Goal: Task Accomplishment & Management: Manage account settings

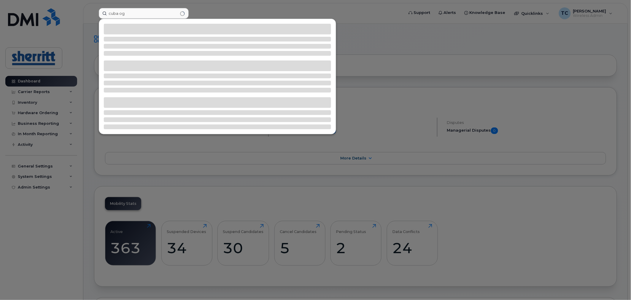
type input "cuba og"
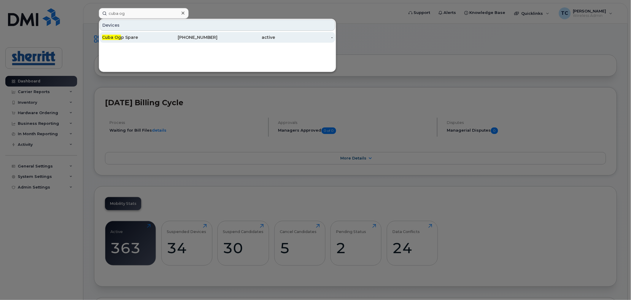
click at [164, 36] on div "403-390-7920" at bounding box center [189, 37] width 58 height 6
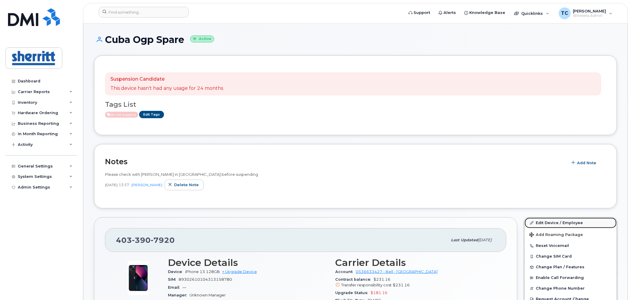
click at [554, 221] on link "Edit Device / Employee" at bounding box center [571, 223] width 92 height 11
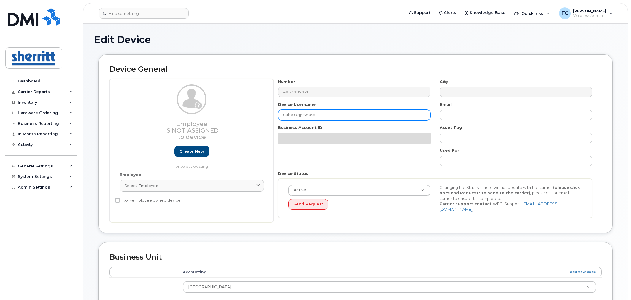
click at [372, 114] on input "Cuba Ogp Spare" at bounding box center [354, 115] width 152 height 11
type input "Cuba Ogp Spare - Jim Mentis"
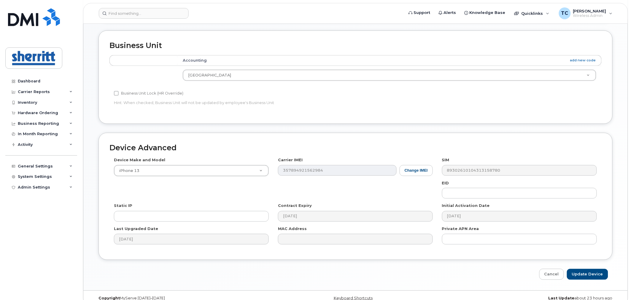
scroll to position [219, 0]
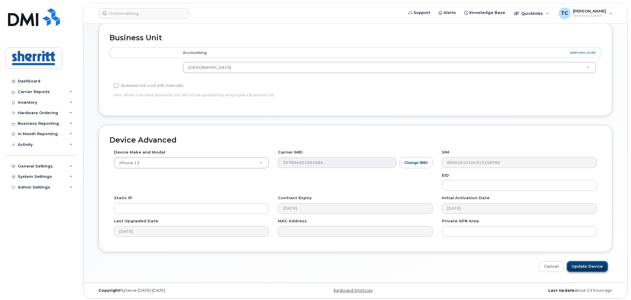
click at [593, 267] on input "Update Device" at bounding box center [587, 266] width 41 height 11
type input "Saving..."
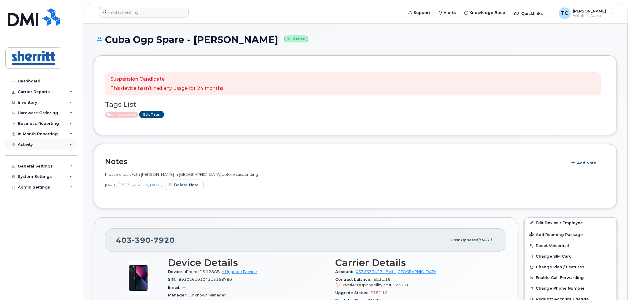
click at [39, 143] on div "Activity" at bounding box center [41, 144] width 72 height 11
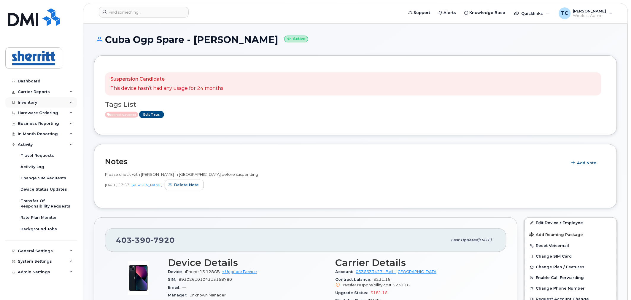
click at [49, 100] on div "Inventory" at bounding box center [41, 102] width 72 height 11
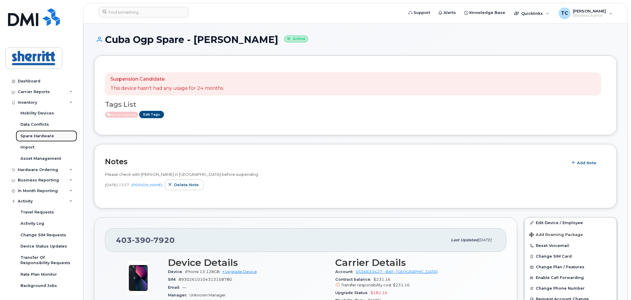
click at [43, 135] on div "Spare Hardware" at bounding box center [37, 135] width 34 height 5
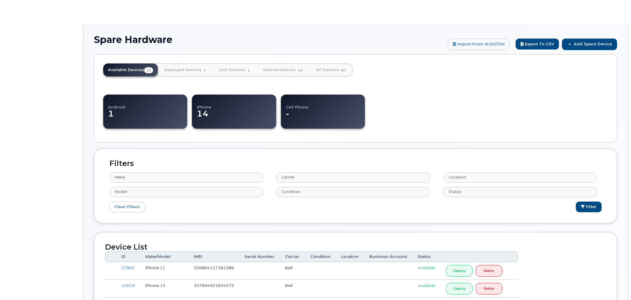
select select
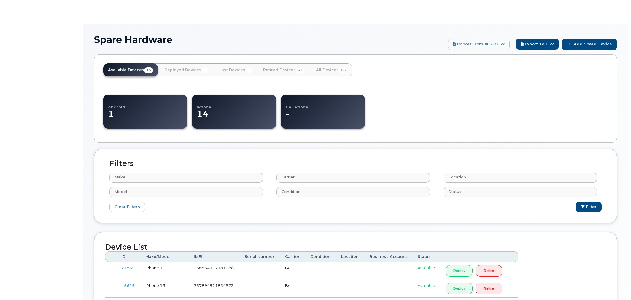
select select
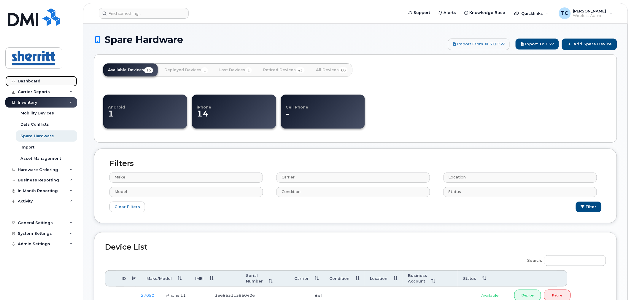
click at [30, 78] on link "Dashboard" at bounding box center [41, 81] width 72 height 11
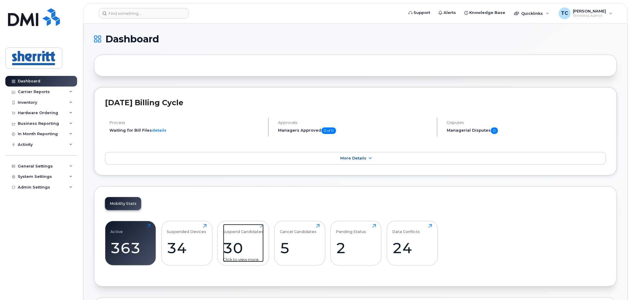
click at [254, 238] on div "Suspend Candidates 30 Click to view more" at bounding box center [243, 243] width 41 height 38
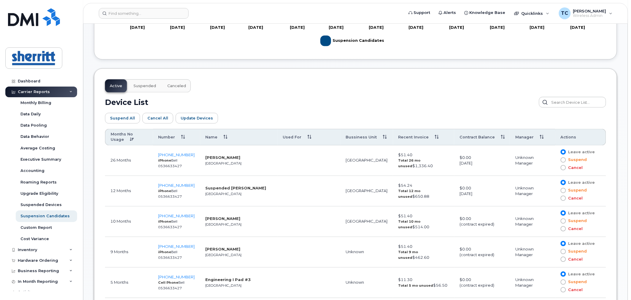
scroll to position [298, 0]
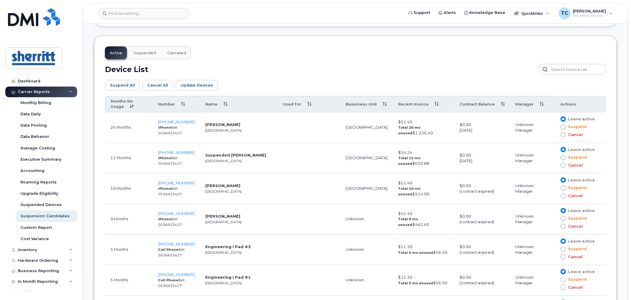
click at [563, 157] on span at bounding box center [562, 157] width 5 height 5
click at [555, 158] on input "Suspend" at bounding box center [555, 158] width 0 height 0
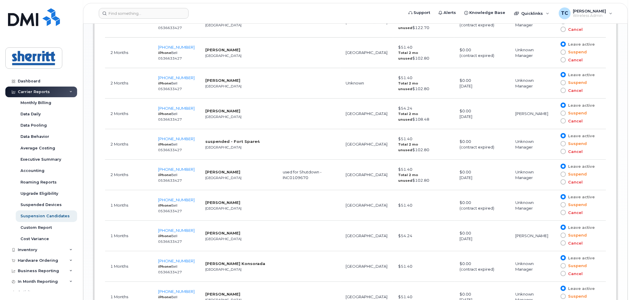
scroll to position [1089, 0]
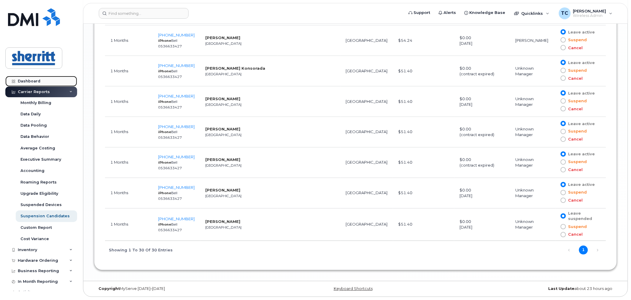
click at [31, 79] on div "Dashboard" at bounding box center [29, 81] width 23 height 5
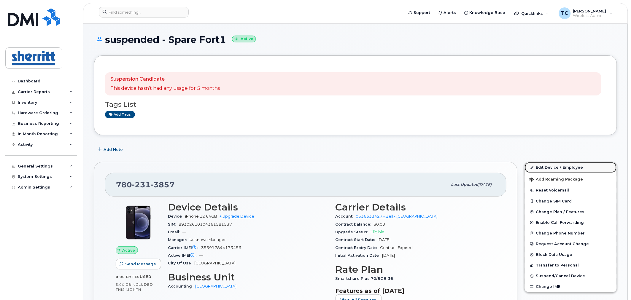
click at [571, 166] on link "Edit Device / Employee" at bounding box center [571, 167] width 92 height 11
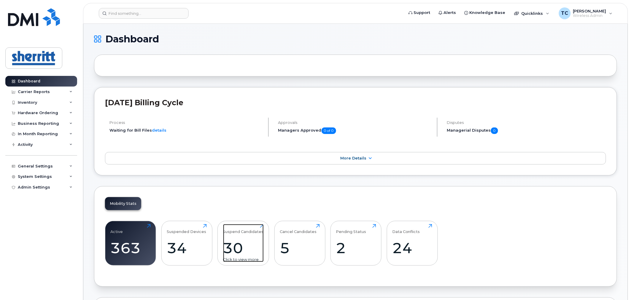
click at [251, 251] on div "30" at bounding box center [243, 247] width 41 height 17
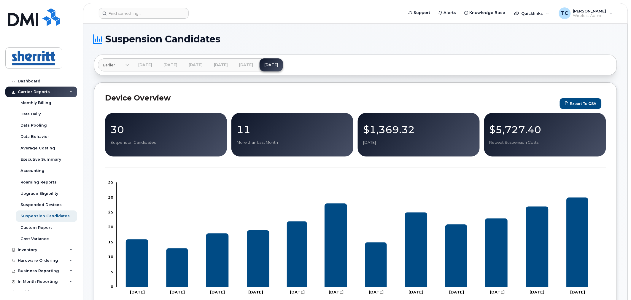
click at [167, 141] on p "Suspension Candidates" at bounding box center [165, 142] width 111 height 5
click at [164, 129] on p "30" at bounding box center [165, 129] width 111 height 11
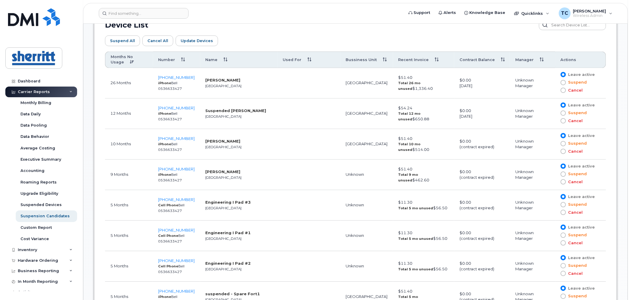
scroll to position [232, 0]
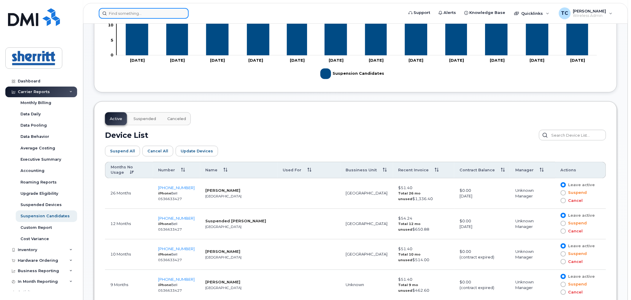
click at [149, 15] on input at bounding box center [144, 13] width 90 height 11
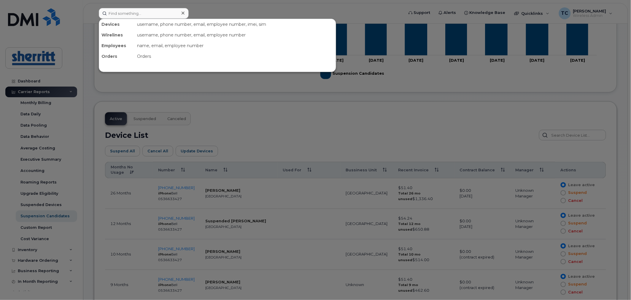
click at [38, 80] on div at bounding box center [315, 150] width 631 height 300
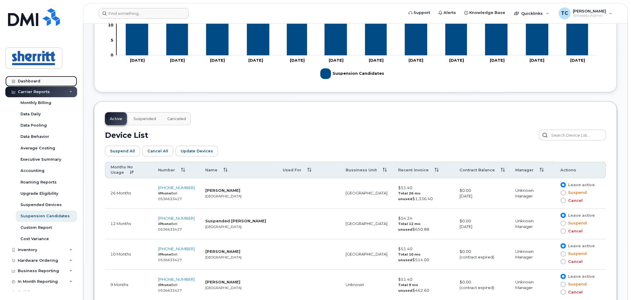
click at [24, 78] on link "Dashboard" at bounding box center [41, 81] width 72 height 11
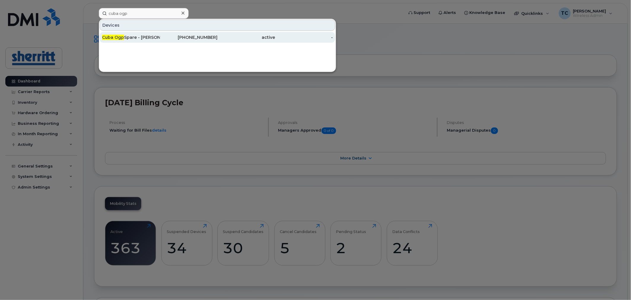
type input "cuba ogp"
click at [143, 36] on div "Cuba Ogp Spare - [PERSON_NAME]" at bounding box center [131, 37] width 58 height 6
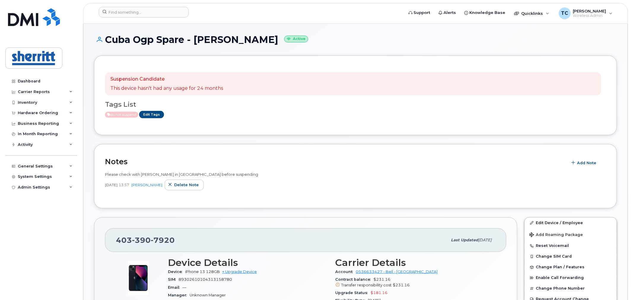
click at [157, 119] on div "Suspension Candidate This device hasn't had any usage for 24 months Tags List d…" at bounding box center [355, 95] width 501 height 58
click at [157, 116] on link "Edit Tags" at bounding box center [151, 114] width 25 height 7
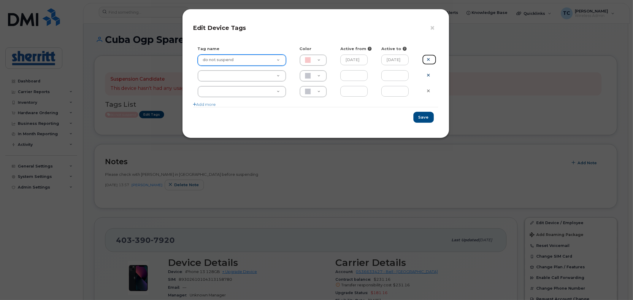
click at [429, 58] on icon at bounding box center [428, 59] width 3 height 4
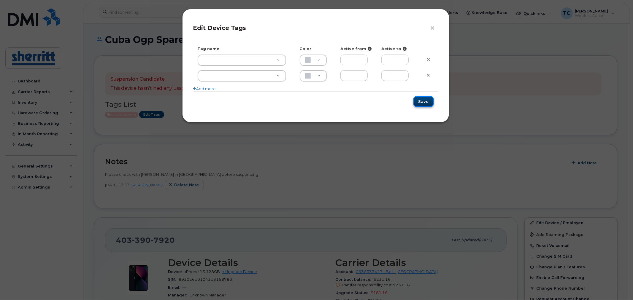
click at [424, 100] on button "Save" at bounding box center [423, 101] width 20 height 11
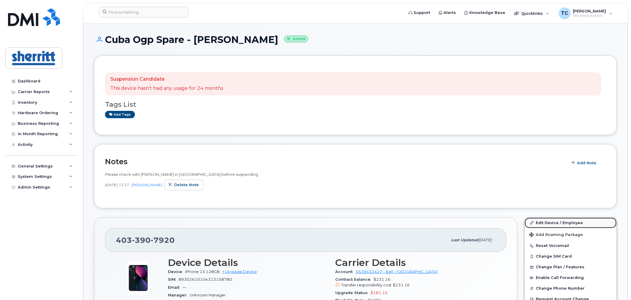
click at [564, 221] on link "Edit Device / Employee" at bounding box center [571, 223] width 92 height 11
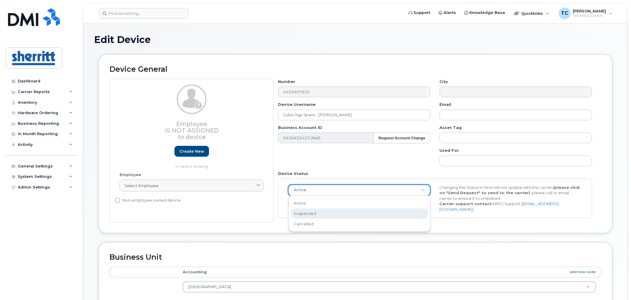
select select "suspended"
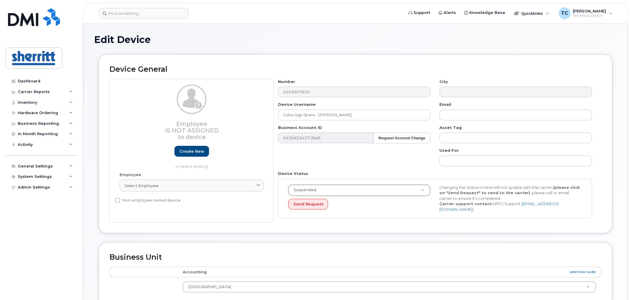
scroll to position [219, 0]
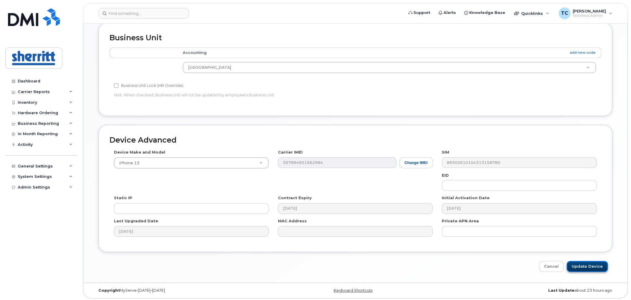
click at [579, 264] on input "Update Device" at bounding box center [587, 266] width 41 height 11
type input "Saving..."
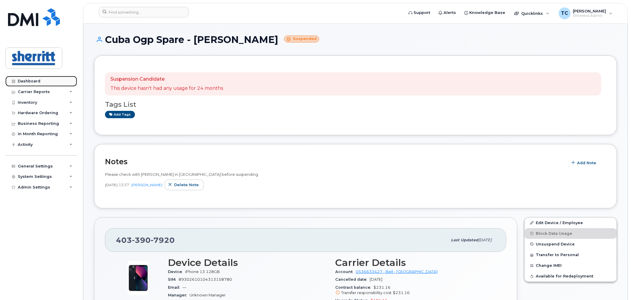
click at [28, 80] on div "Dashboard" at bounding box center [29, 81] width 23 height 5
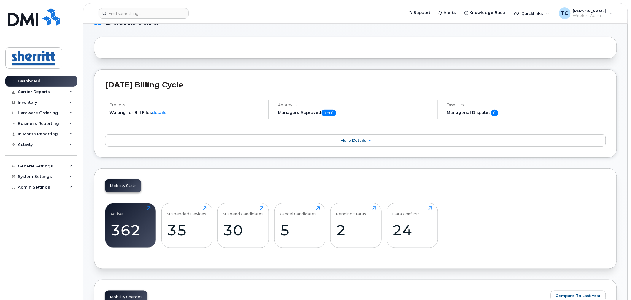
scroll to position [99, 0]
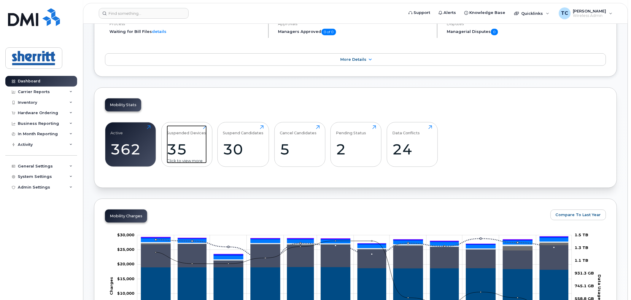
click at [190, 149] on div "35" at bounding box center [187, 149] width 40 height 17
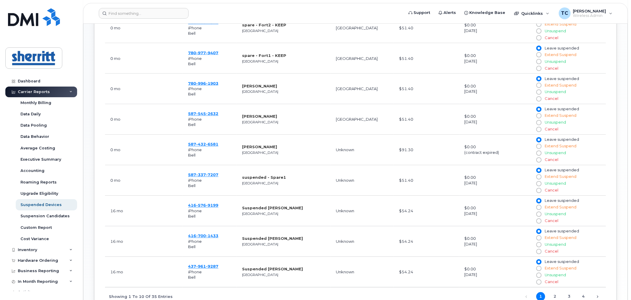
scroll to position [389, 0]
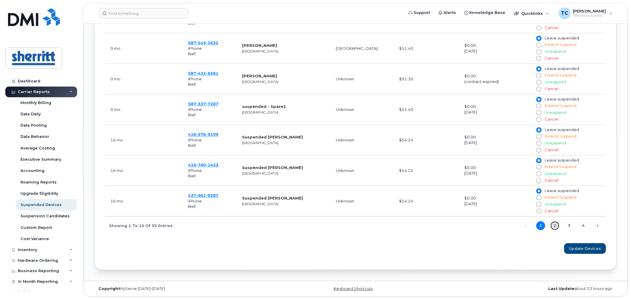
click at [555, 223] on link "2" at bounding box center [554, 226] width 9 height 9
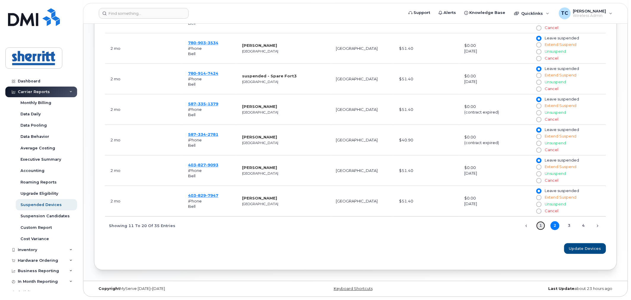
click at [540, 227] on link "1" at bounding box center [540, 226] width 9 height 9
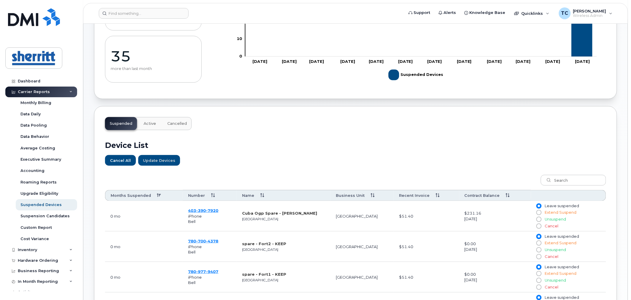
scroll to position [99, 0]
click at [483, 195] on th "Contract Balance" at bounding box center [495, 195] width 72 height 11
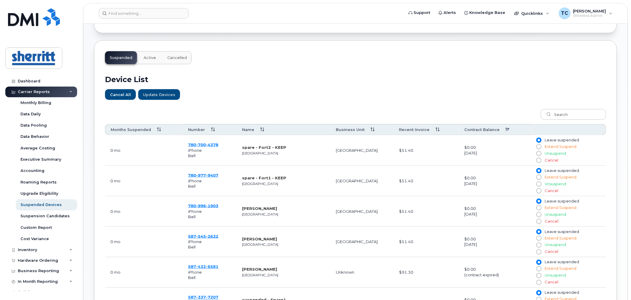
scroll to position [165, 0]
click at [577, 116] on input "search" at bounding box center [573, 114] width 65 height 11
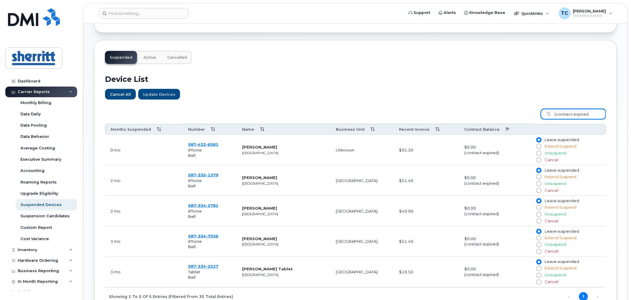
type input "(contract expired)"
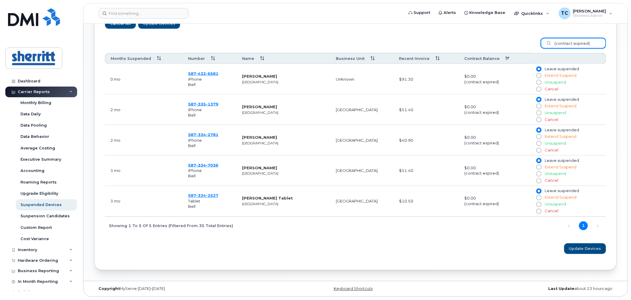
drag, startPoint x: 597, startPoint y: 42, endPoint x: 531, endPoint y: 41, distance: 65.5
click at [531, 41] on div "(contract expired) Months Suspended Number Name Business Unit Recent Invoice Co…" at bounding box center [355, 134] width 501 height 201
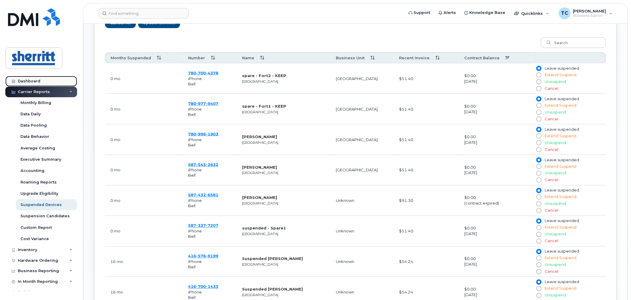
click at [24, 82] on div "Dashboard" at bounding box center [29, 81] width 23 height 5
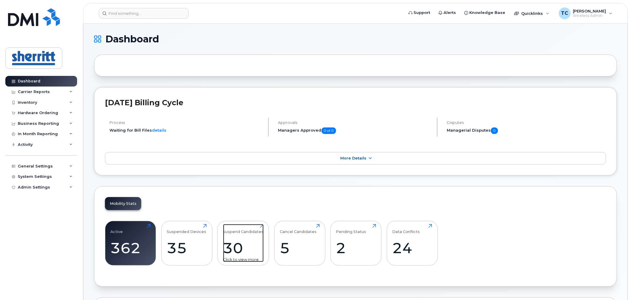
click at [238, 246] on div "30" at bounding box center [243, 247] width 41 height 17
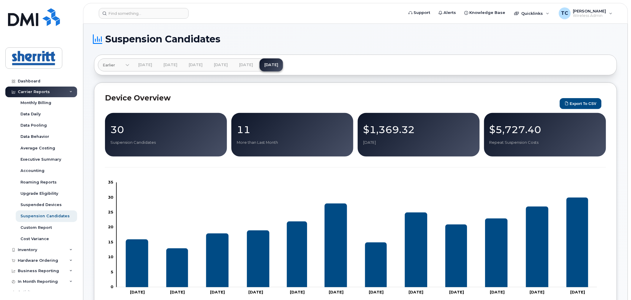
click at [120, 129] on p "30" at bounding box center [165, 129] width 111 height 11
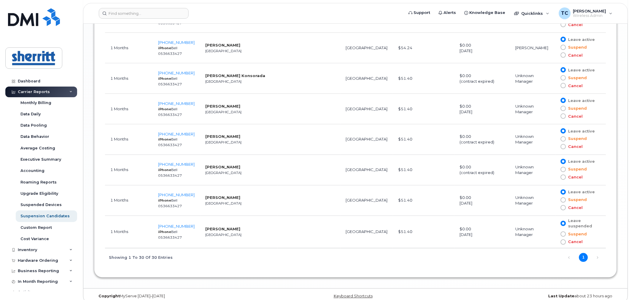
scroll to position [1089, 0]
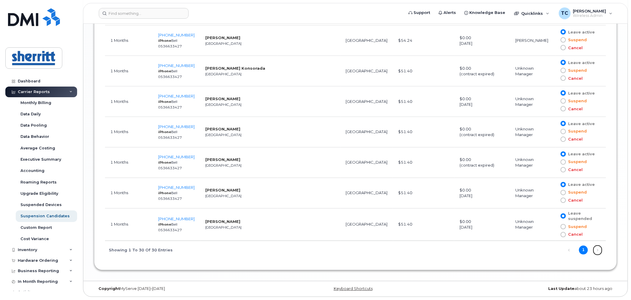
click at [597, 251] on link "Next" at bounding box center [597, 250] width 9 height 9
click at [567, 251] on link "Previous" at bounding box center [569, 250] width 9 height 9
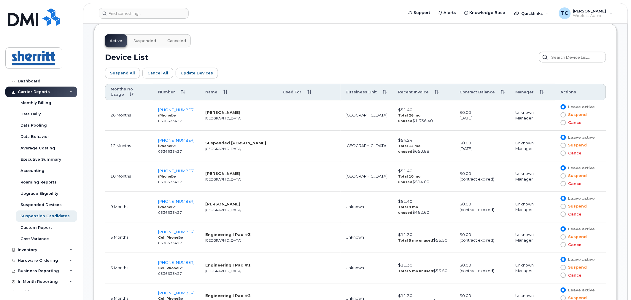
scroll to position [232, 0]
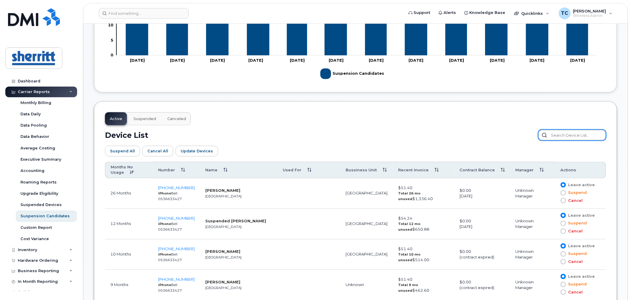
click at [579, 135] on input "text" at bounding box center [572, 135] width 68 height 11
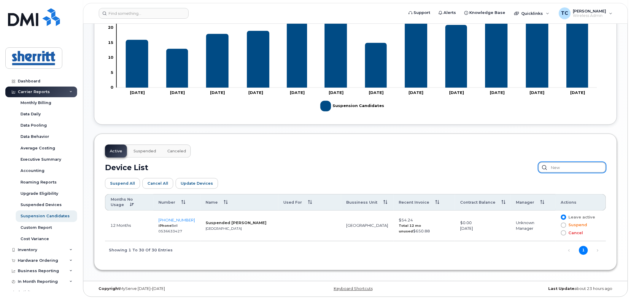
scroll to position [200, 0]
type input "newton"
click at [581, 166] on input "newton" at bounding box center [572, 167] width 68 height 11
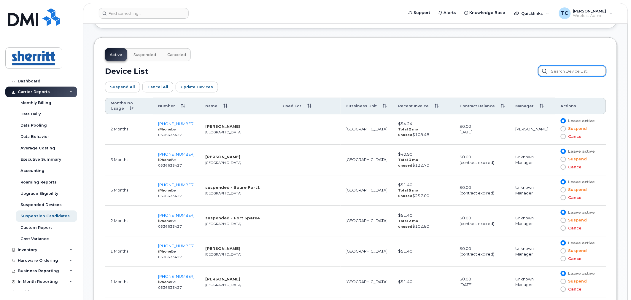
scroll to position [299, 0]
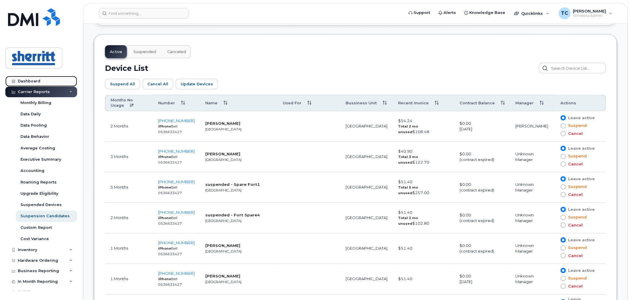
click at [32, 77] on link "Dashboard" at bounding box center [41, 81] width 72 height 11
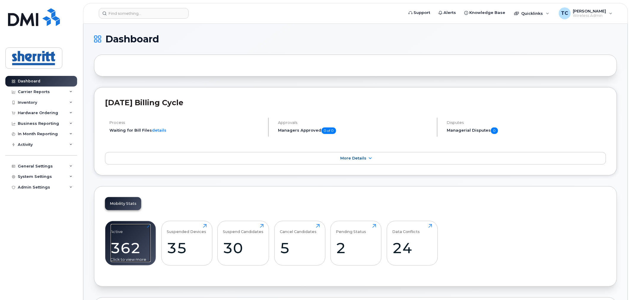
click at [132, 250] on div "362" at bounding box center [131, 247] width 40 height 17
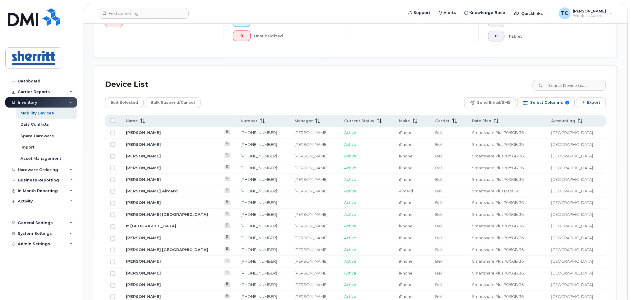
scroll to position [230, 0]
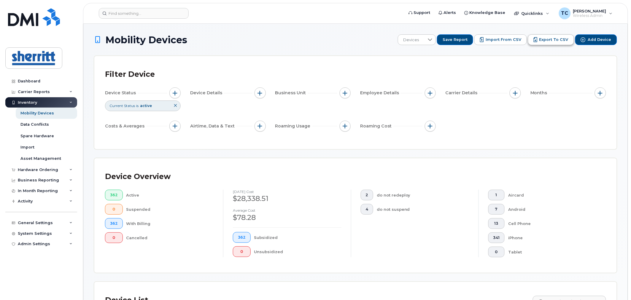
click at [558, 40] on span "Export to CSV" at bounding box center [553, 39] width 29 height 5
click at [158, 11] on input at bounding box center [144, 13] width 90 height 11
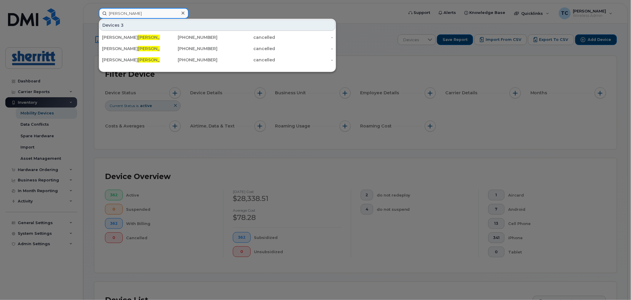
click at [131, 13] on input "dunsmore" at bounding box center [144, 13] width 90 height 11
type input "s"
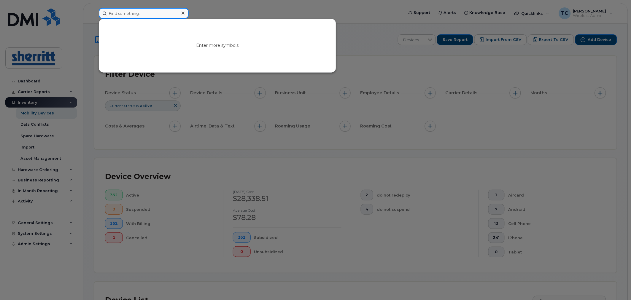
click at [167, 13] on input at bounding box center [144, 13] width 90 height 11
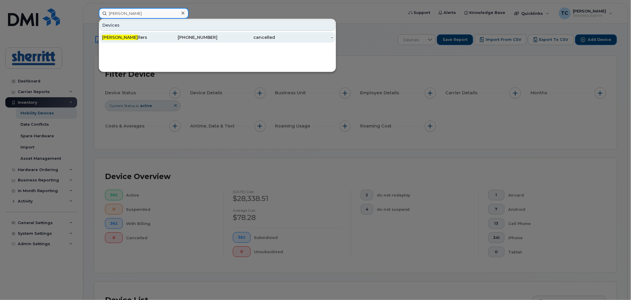
type input "ward se"
click at [170, 40] on div "647-922-1103" at bounding box center [189, 37] width 58 height 11
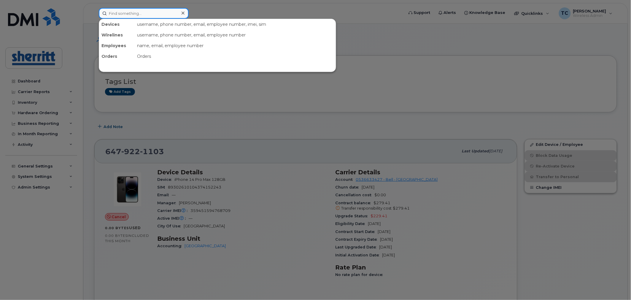
click at [170, 13] on input at bounding box center [144, 13] width 90 height 11
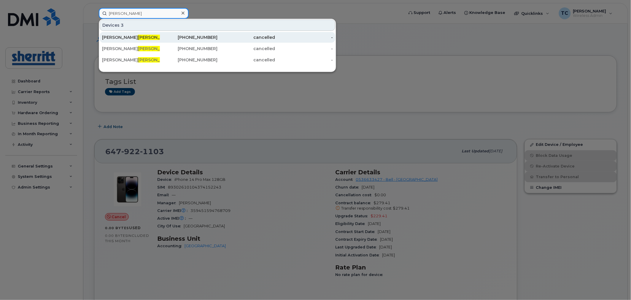
type input "[PERSON_NAME]"
click at [234, 38] on div "cancelled" at bounding box center [246, 37] width 58 height 6
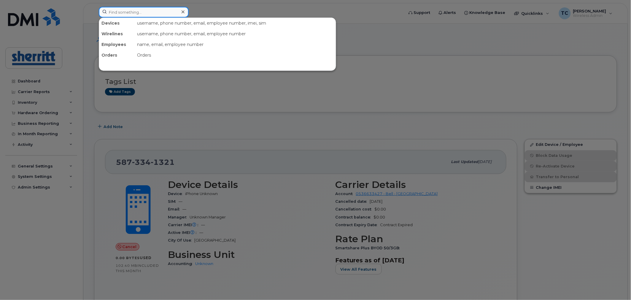
click at [167, 14] on input at bounding box center [144, 12] width 90 height 11
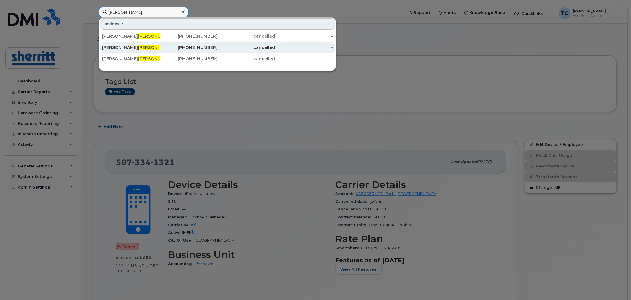
type input "[PERSON_NAME]"
click at [153, 47] on div "David Dunsmore" at bounding box center [131, 47] width 58 height 6
click at [147, 45] on div "David Dunsmore" at bounding box center [131, 47] width 58 height 6
click at [131, 44] on div "David Dunsmore" at bounding box center [131, 47] width 58 height 11
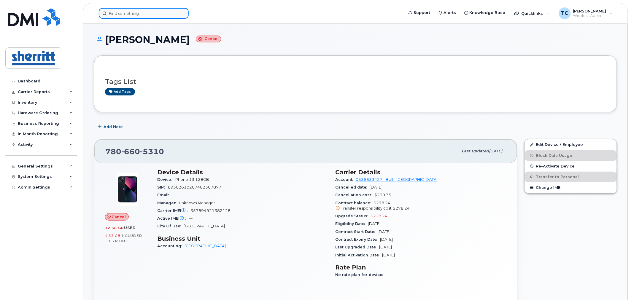
click at [144, 15] on input at bounding box center [144, 13] width 90 height 11
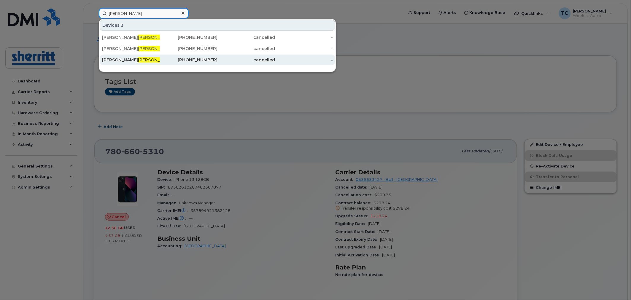
type input "dunsmore"
click at [269, 57] on div "cancelled" at bounding box center [246, 60] width 58 height 6
click at [269, 61] on div "cancelled" at bounding box center [246, 60] width 58 height 6
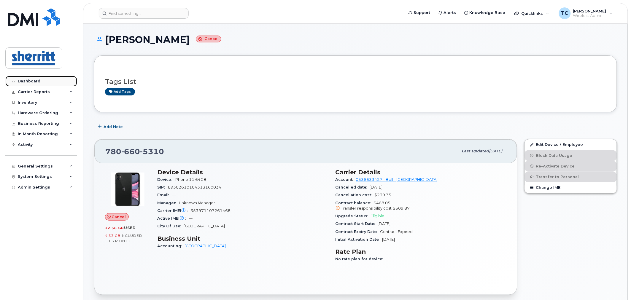
click at [18, 80] on div "Dashboard" at bounding box center [29, 81] width 23 height 5
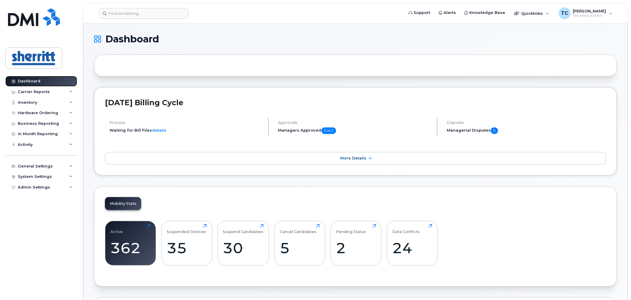
click at [44, 80] on link "Dashboard" at bounding box center [41, 81] width 72 height 11
click at [253, 242] on div "30" at bounding box center [243, 247] width 41 height 17
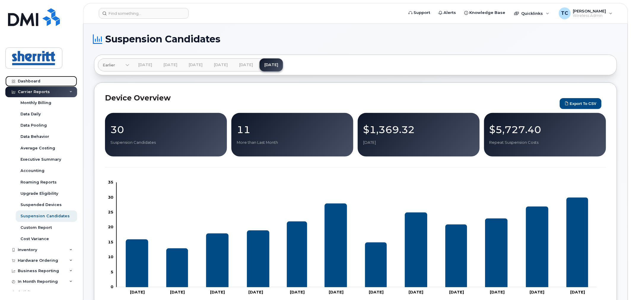
click at [35, 79] on div "Dashboard" at bounding box center [29, 81] width 23 height 5
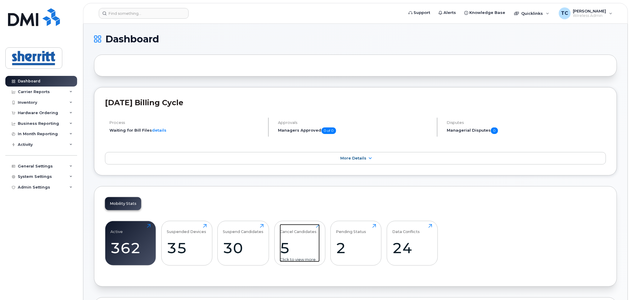
click at [300, 241] on div "5" at bounding box center [300, 247] width 40 height 17
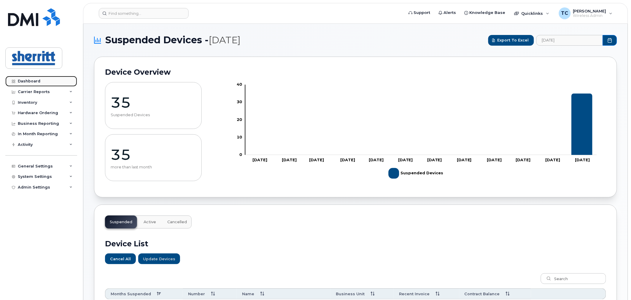
click at [33, 78] on link "Dashboard" at bounding box center [41, 81] width 72 height 11
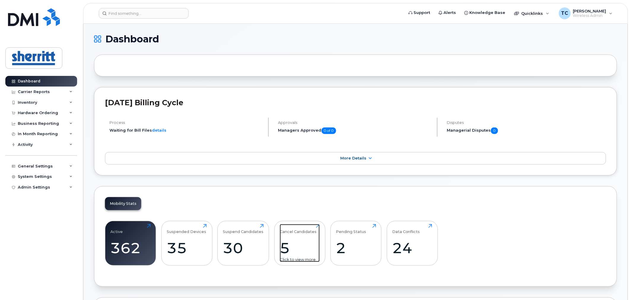
click at [318, 226] on div "Cancel Candidates 5 Click to view more" at bounding box center [300, 243] width 40 height 38
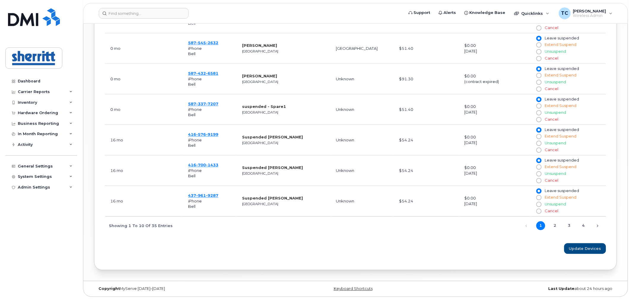
scroll to position [158, 0]
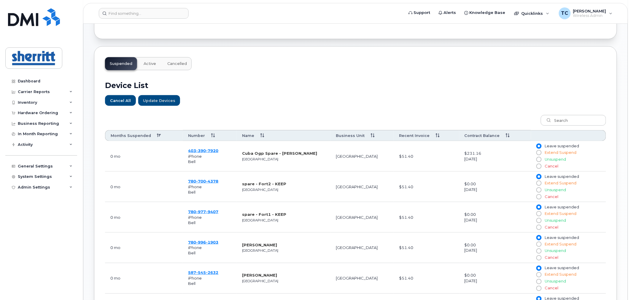
click at [563, 134] on table "Months Suspended Number Name Business Unit Recent Invoice Contract Balance 0 mo…" at bounding box center [355, 288] width 501 height 316
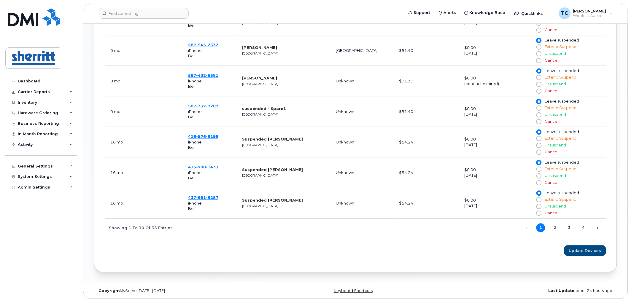
scroll to position [389, 0]
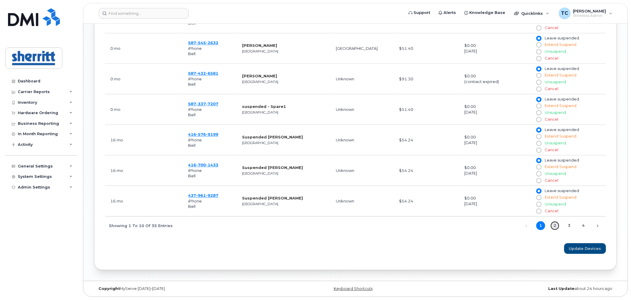
click at [553, 223] on link "2" at bounding box center [554, 226] width 9 height 9
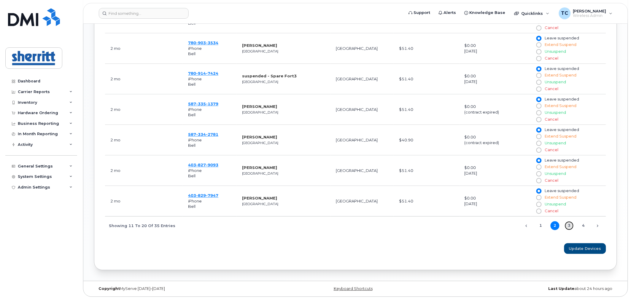
click at [569, 224] on link "3" at bounding box center [569, 226] width 9 height 9
click at [582, 226] on link "4" at bounding box center [583, 226] width 9 height 9
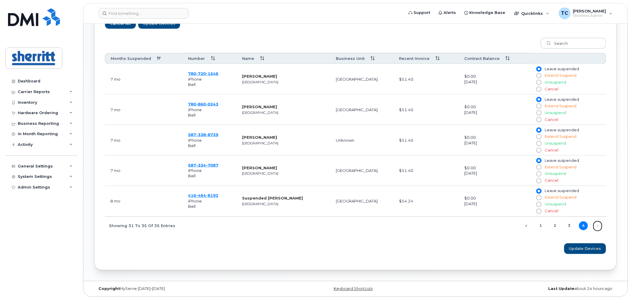
click at [599, 226] on link "Next" at bounding box center [597, 226] width 9 height 9
click at [26, 76] on link "Dashboard" at bounding box center [41, 81] width 72 height 11
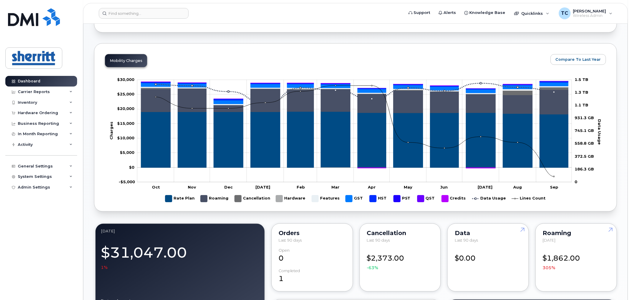
scroll to position [57, 0]
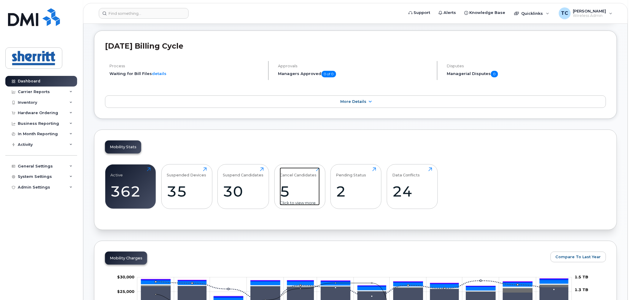
click at [304, 203] on div "Click to view more" at bounding box center [300, 203] width 40 height 6
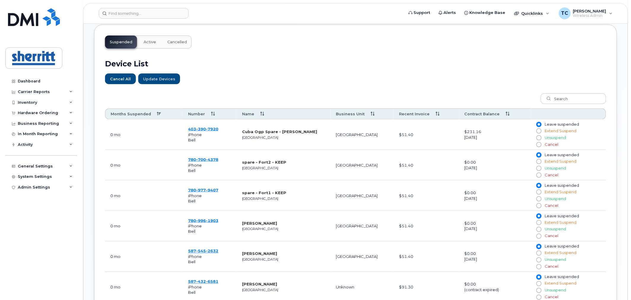
scroll to position [93, 0]
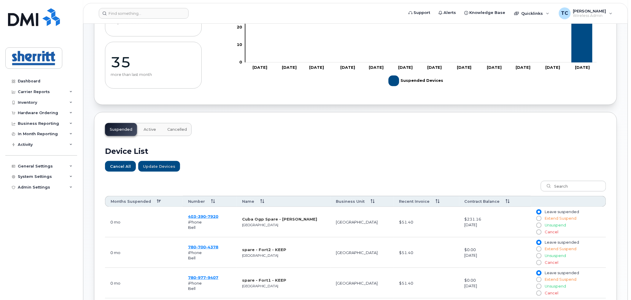
click at [174, 131] on span "Cancelled" at bounding box center [177, 129] width 20 height 5
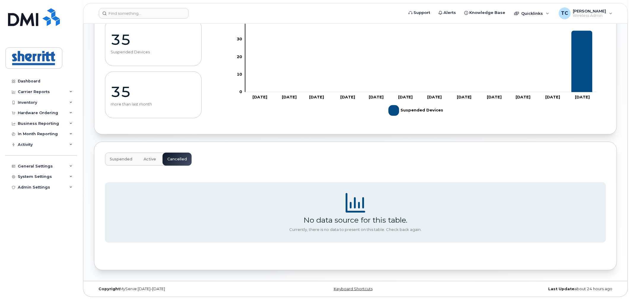
scroll to position [0, 0]
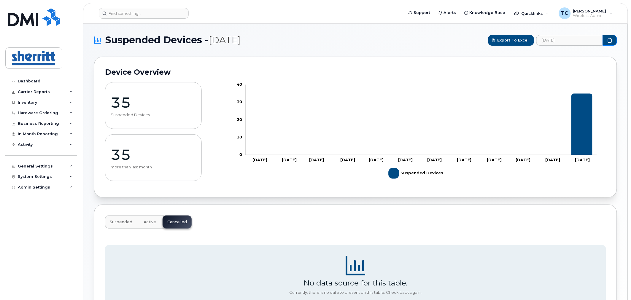
click at [162, 111] on p "35" at bounding box center [153, 103] width 85 height 18
click at [125, 110] on p "35" at bounding box center [153, 103] width 85 height 18
click at [125, 154] on p "35" at bounding box center [153, 155] width 85 height 18
click at [39, 79] on link "Dashboard" at bounding box center [41, 81] width 72 height 11
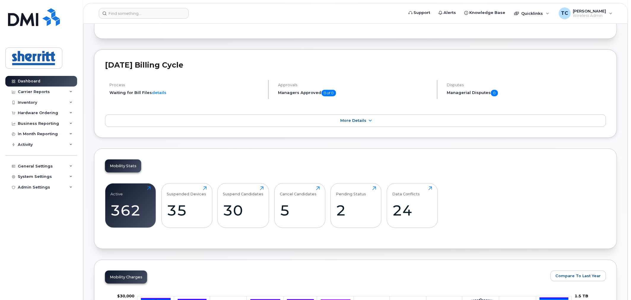
scroll to position [99, 0]
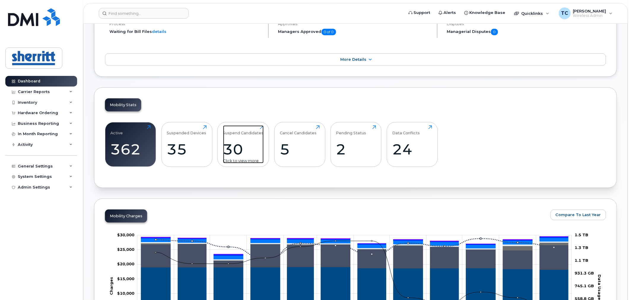
click at [250, 151] on div "30" at bounding box center [243, 149] width 41 height 17
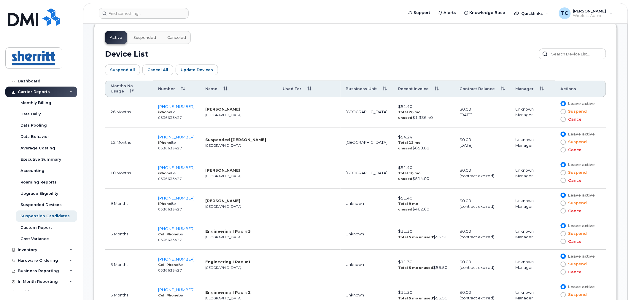
scroll to position [364, 0]
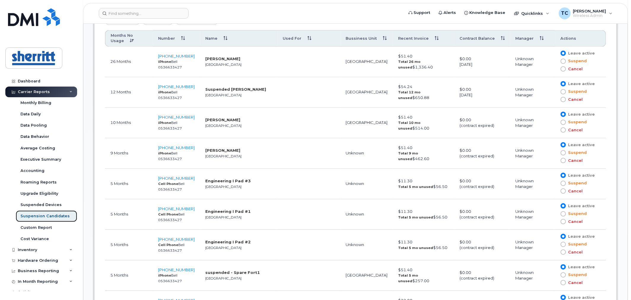
click at [45, 214] on div "Suspension Candidates" at bounding box center [44, 216] width 49 height 5
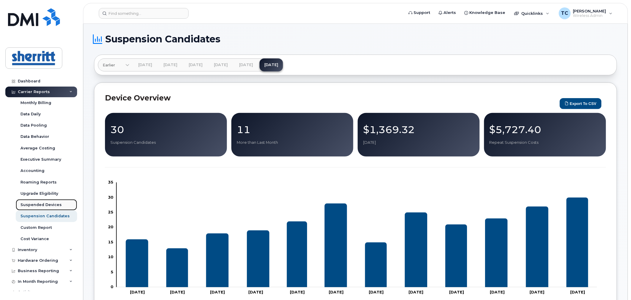
click at [45, 203] on div "Suspended Devices" at bounding box center [40, 204] width 41 height 5
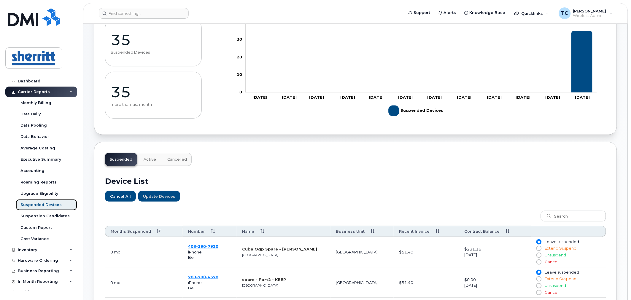
scroll to position [99, 0]
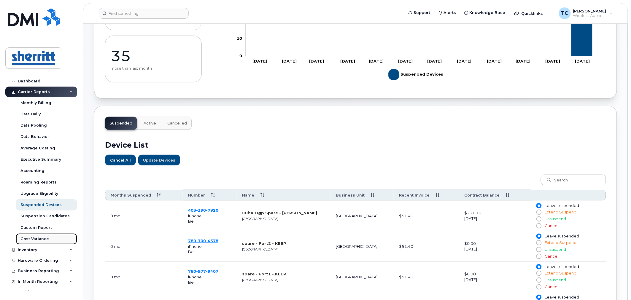
click at [46, 238] on div "Cost Variance" at bounding box center [34, 238] width 28 height 5
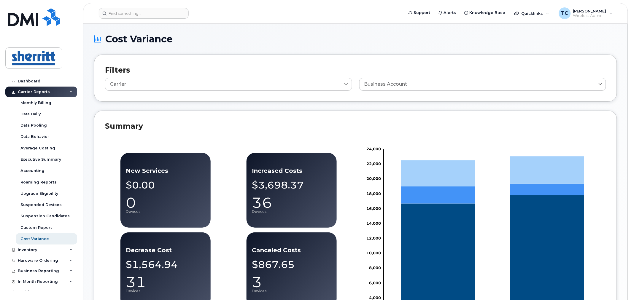
click at [69, 90] on icon at bounding box center [70, 91] width 3 height 3
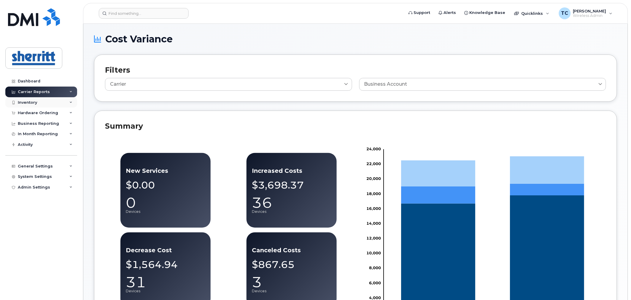
click at [45, 102] on div "Inventory" at bounding box center [41, 102] width 72 height 11
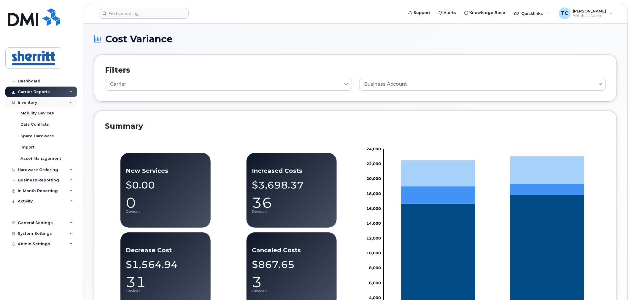
click at [45, 102] on div "Inventory" at bounding box center [41, 102] width 72 height 11
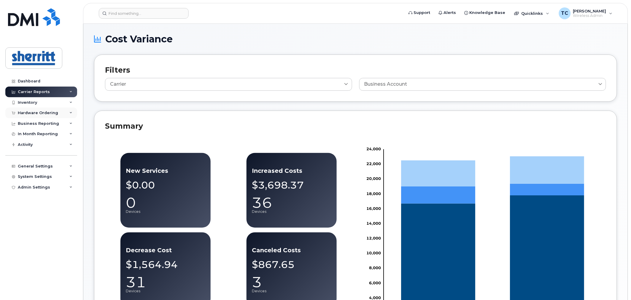
click at [46, 112] on div "Hardware Ordering" at bounding box center [38, 113] width 40 height 5
click at [47, 125] on div "Business Reporting" at bounding box center [38, 123] width 41 height 5
click at [45, 133] on div "In Month Reporting" at bounding box center [38, 134] width 40 height 5
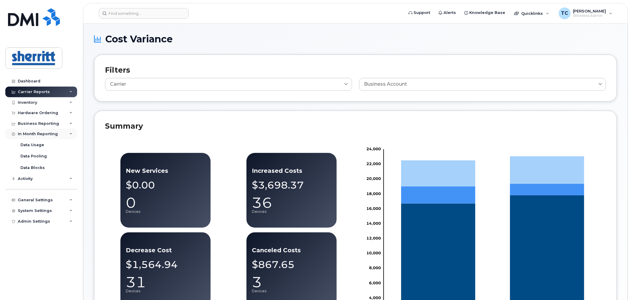
click at [45, 133] on div "In Month Reporting" at bounding box center [38, 134] width 40 height 5
